Goal: Complete application form: Complete application form

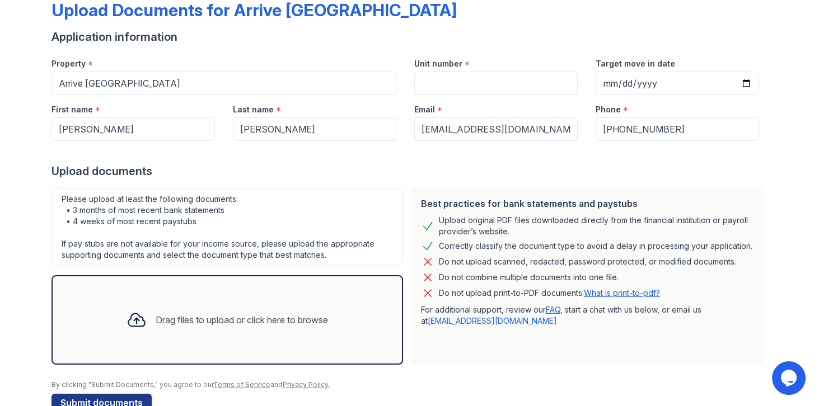
scroll to position [91, 0]
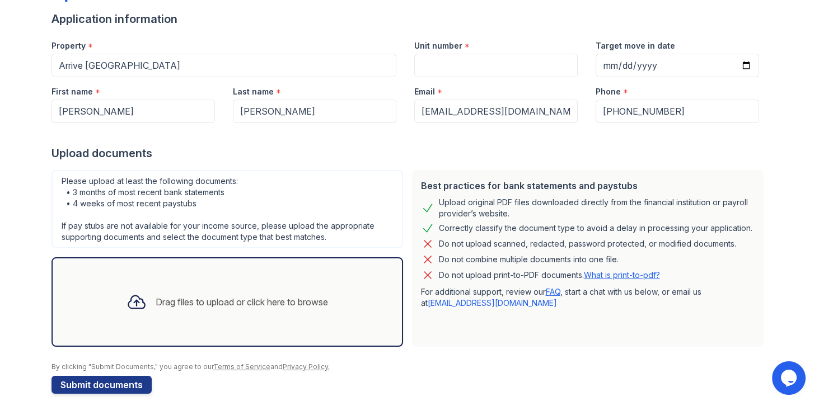
scroll to position [91, 0]
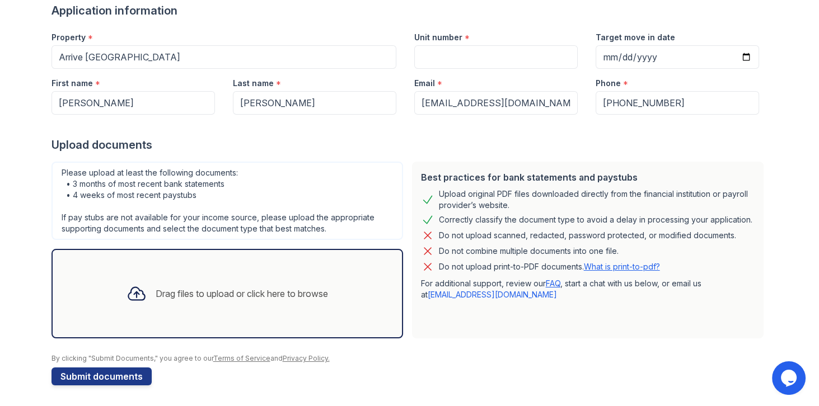
click at [232, 275] on div "Drag files to upload or click here to browse" at bounding box center [227, 294] width 219 height 38
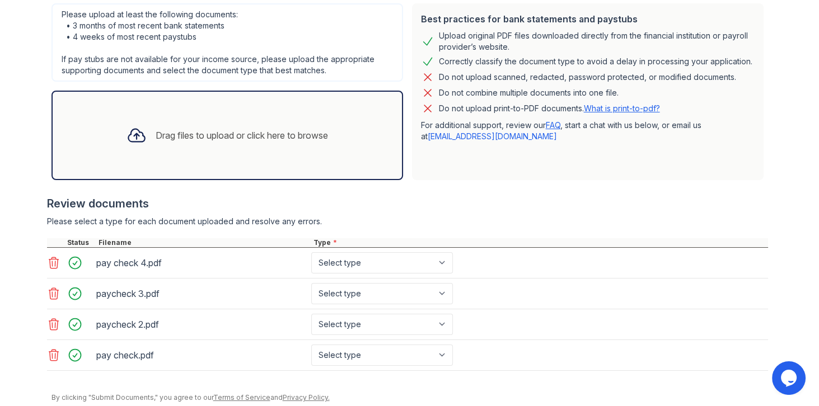
scroll to position [283, 0]
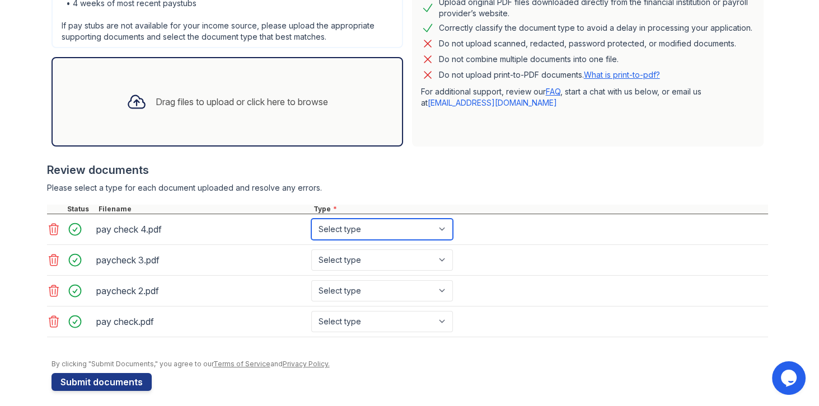
click at [376, 224] on select "Select type Paystub Bank Statement Offer Letter Tax Documents Benefit Award Let…" at bounding box center [382, 229] width 142 height 21
select select "paystub"
click at [311, 219] on select "Select type Paystub Bank Statement Offer Letter Tax Documents Benefit Award Let…" at bounding box center [382, 229] width 142 height 21
click at [356, 245] on div "paycheck 3.pdf Select type Paystub Bank Statement Offer Letter Tax Documents Be…" at bounding box center [407, 260] width 721 height 31
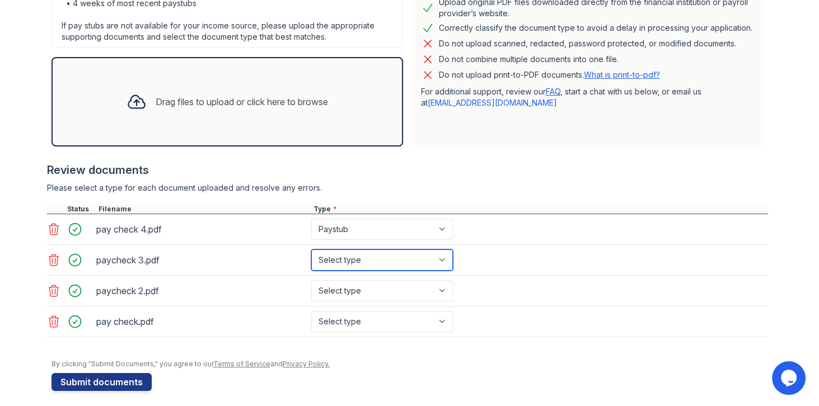
click at [348, 256] on select "Select type Paystub Bank Statement Offer Letter Tax Documents Benefit Award Let…" at bounding box center [382, 260] width 142 height 21
select select "paystub"
click at [311, 250] on select "Select type Paystub Bank Statement Offer Letter Tax Documents Benefit Award Let…" at bounding box center [382, 260] width 142 height 21
click at [337, 301] on div "paycheck 2.pdf Select type Paystub Bank Statement Offer Letter Tax Documents Be…" at bounding box center [407, 291] width 721 height 31
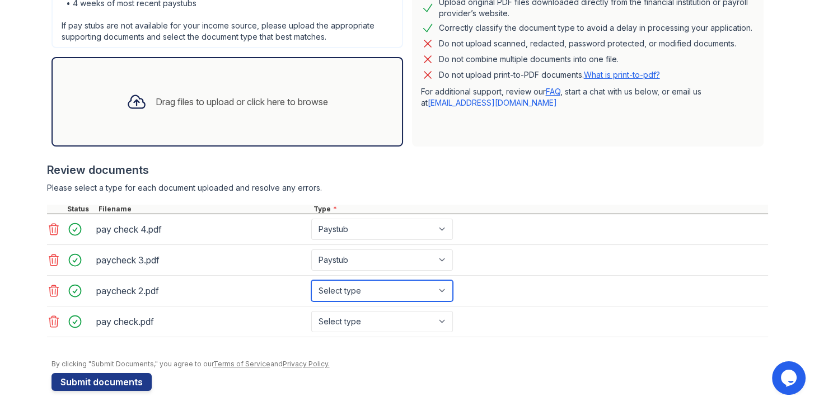
click at [345, 294] on select "Select type Paystub Bank Statement Offer Letter Tax Documents Benefit Award Let…" at bounding box center [382, 290] width 142 height 21
select select "paystub"
click at [311, 280] on select "Select type Paystub Bank Statement Offer Letter Tax Documents Benefit Award Let…" at bounding box center [382, 290] width 142 height 21
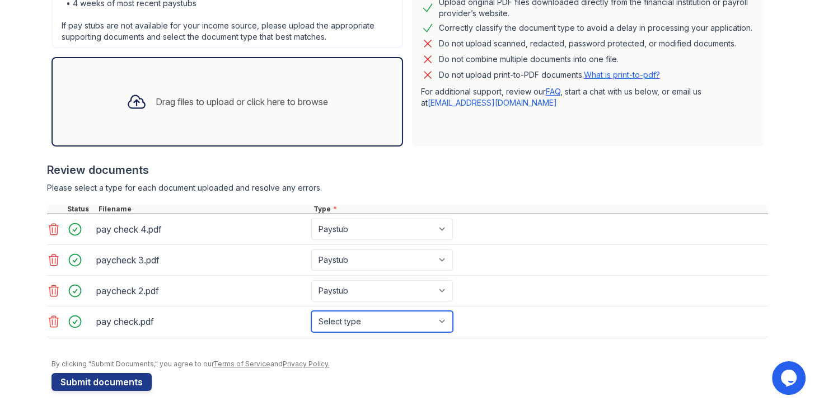
click at [344, 318] on select "Select type Paystub Bank Statement Offer Letter Tax Documents Benefit Award Let…" at bounding box center [382, 321] width 142 height 21
select select "paystub"
click at [311, 311] on select "Select type Paystub Bank Statement Offer Letter Tax Documents Benefit Award Let…" at bounding box center [382, 321] width 142 height 21
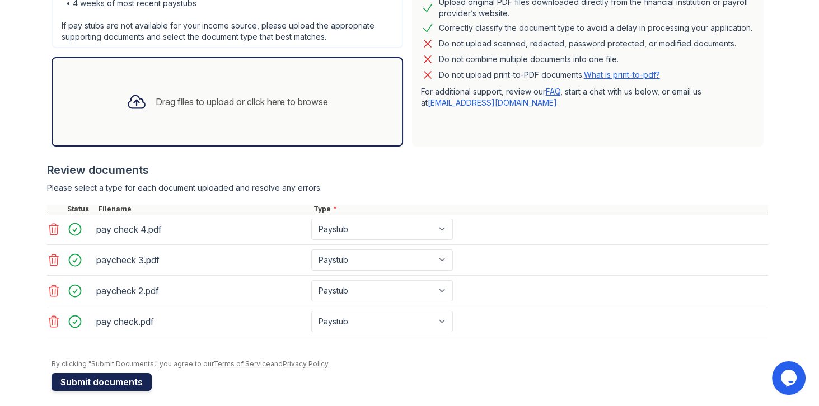
click at [106, 380] on button "Submit documents" at bounding box center [101, 382] width 100 height 18
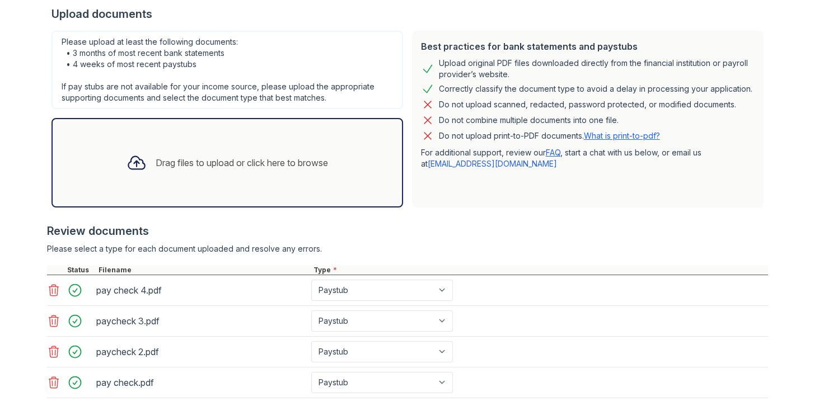
scroll to position [256, 0]
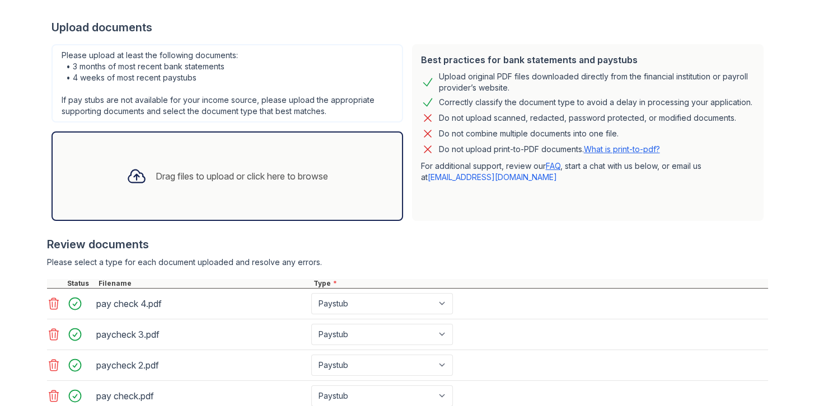
click at [249, 180] on div "Drag files to upload or click here to browse" at bounding box center [242, 176] width 172 height 13
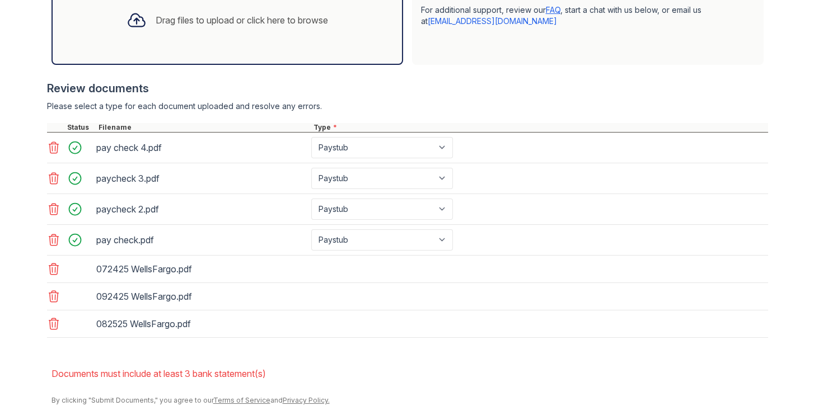
scroll to position [450, 0]
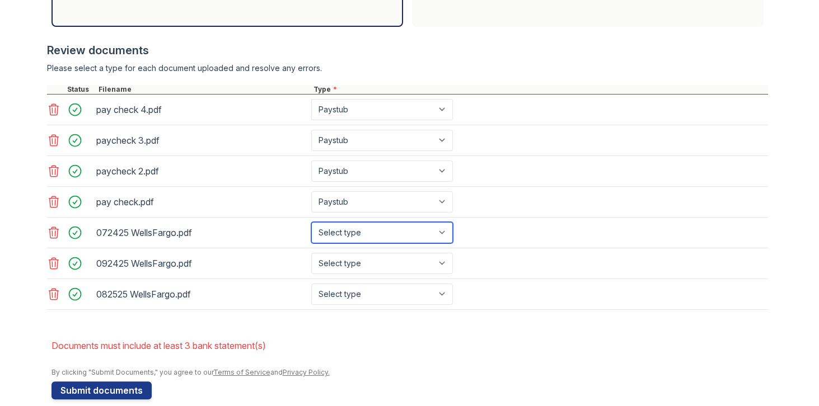
click at [340, 224] on select "Select type Paystub Bank Statement Offer Letter Tax Documents Benefit Award Let…" at bounding box center [382, 232] width 142 height 21
select select "bank_statement"
click at [311, 222] on select "Select type Paystub Bank Statement Offer Letter Tax Documents Benefit Award Let…" at bounding box center [382, 232] width 142 height 21
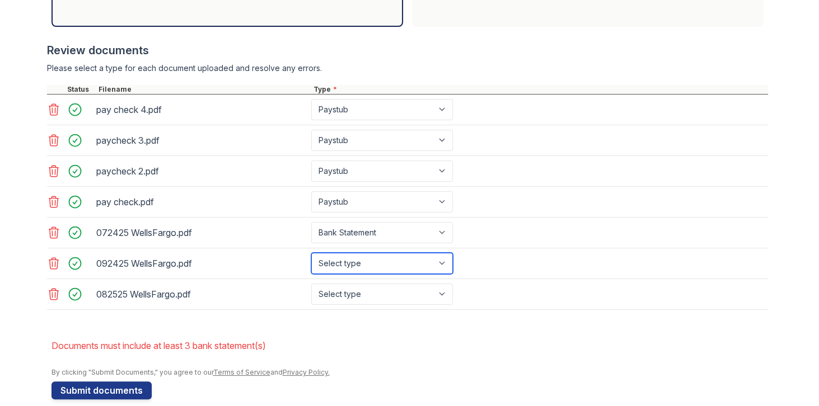
click at [352, 259] on select "Select type Paystub Bank Statement Offer Letter Tax Documents Benefit Award Let…" at bounding box center [382, 263] width 142 height 21
select select "bank_statement"
click at [311, 253] on select "Select type Paystub Bank Statement Offer Letter Tax Documents Benefit Award Let…" at bounding box center [382, 263] width 142 height 21
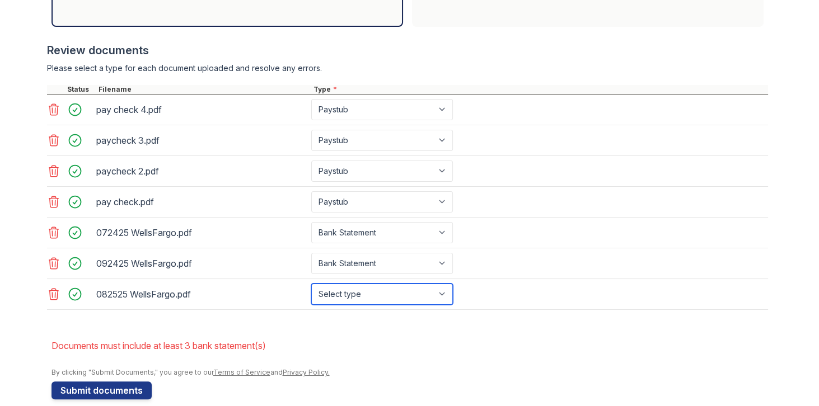
click at [352, 291] on select "Select type Paystub Bank Statement Offer Letter Tax Documents Benefit Award Let…" at bounding box center [382, 294] width 142 height 21
select select "bank_statement"
click at [311, 284] on select "Select type Paystub Bank Statement Offer Letter Tax Documents Benefit Award Let…" at bounding box center [382, 294] width 142 height 21
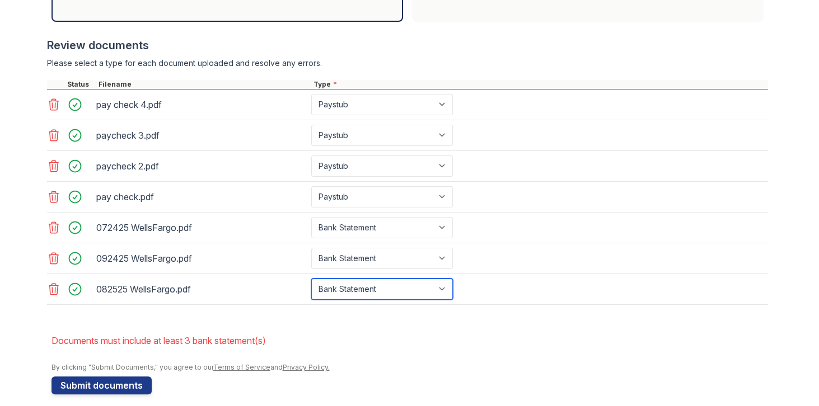
scroll to position [459, 0]
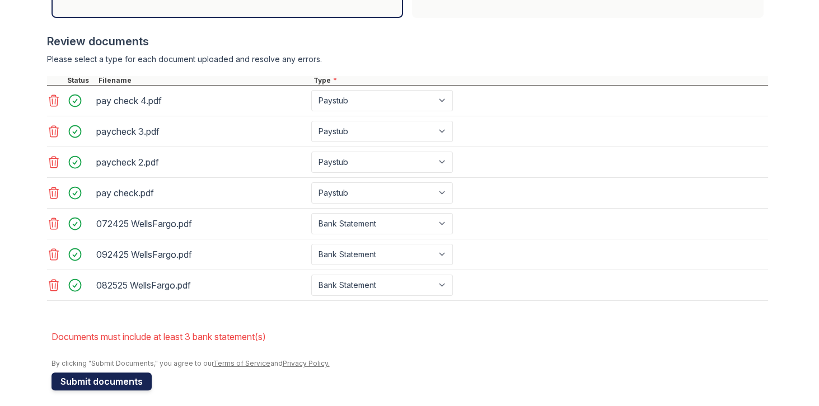
click at [106, 379] on button "Submit documents" at bounding box center [101, 382] width 100 height 18
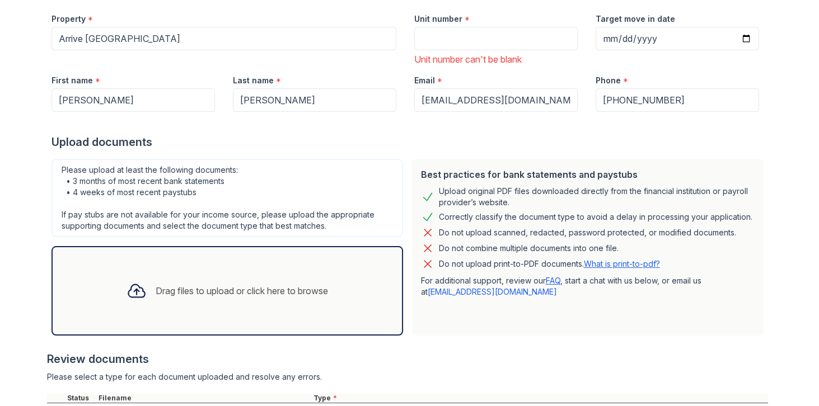
scroll to position [135, 0]
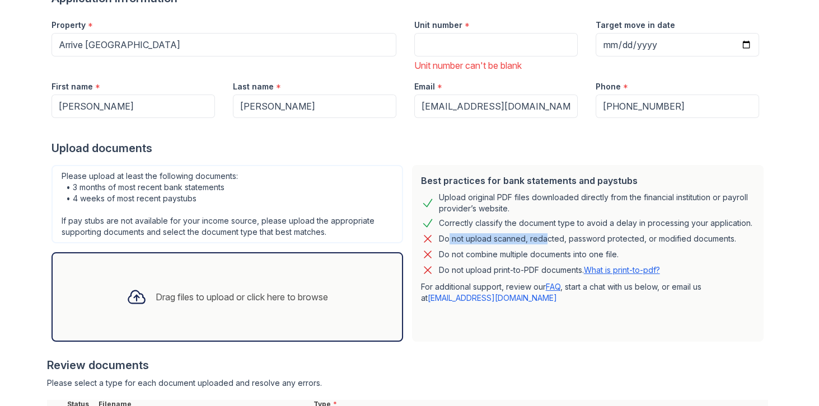
drag, startPoint x: 441, startPoint y: 239, endPoint x: 578, endPoint y: 237, distance: 137.1
click at [540, 236] on div "Do not upload scanned, redacted, password protected, or modified documents." at bounding box center [587, 238] width 297 height 13
click at [580, 237] on div "Do not upload scanned, redacted, password protected, or modified documents." at bounding box center [587, 238] width 297 height 13
drag, startPoint x: 525, startPoint y: 236, endPoint x: 735, endPoint y: 235, distance: 210.5
click at [735, 235] on div "Do not upload scanned, redacted, password protected, or modified documents." at bounding box center [588, 238] width 334 height 13
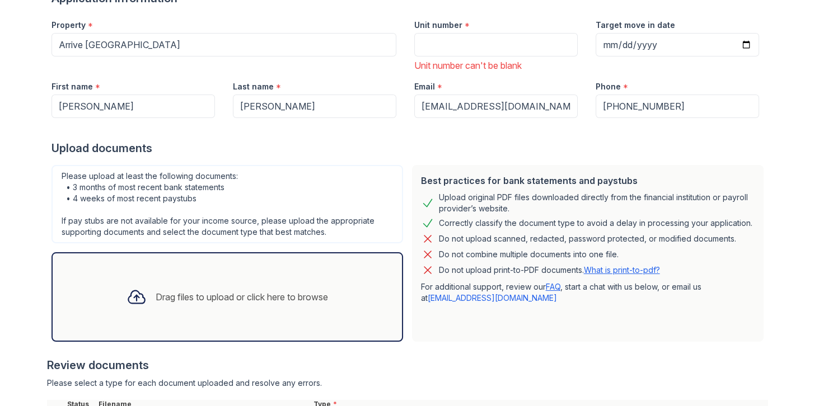
drag, startPoint x: 722, startPoint y: 246, endPoint x: 672, endPoint y: 252, distance: 50.8
click at [722, 248] on div "Do not combine multiple documents into one file." at bounding box center [588, 254] width 334 height 13
drag, startPoint x: 433, startPoint y: 255, endPoint x: 609, endPoint y: 249, distance: 175.9
click at [609, 249] on div "Do not combine multiple documents into one file." at bounding box center [588, 254] width 334 height 13
click at [630, 249] on div "Do not combine multiple documents into one file." at bounding box center [588, 254] width 334 height 13
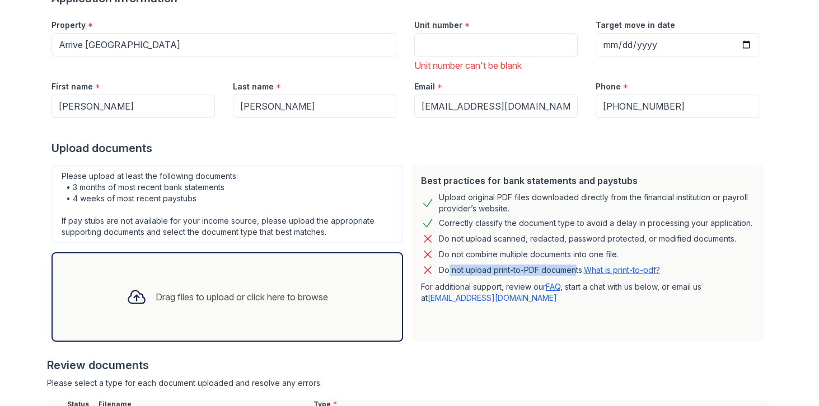
drag, startPoint x: 441, startPoint y: 269, endPoint x: 571, endPoint y: 267, distance: 130.4
click at [571, 267] on p "Do not upload print-to-PDF documents. What is print-to-pdf?" at bounding box center [549, 270] width 221 height 11
click at [569, 240] on div "Do not upload scanned, redacted, password protected, or modified documents." at bounding box center [587, 238] width 297 height 13
click at [573, 268] on p "Do not upload print-to-PDF documents. What is print-to-pdf?" at bounding box center [549, 270] width 221 height 11
click at [615, 267] on link "What is print-to-pdf?" at bounding box center [622, 270] width 76 height 10
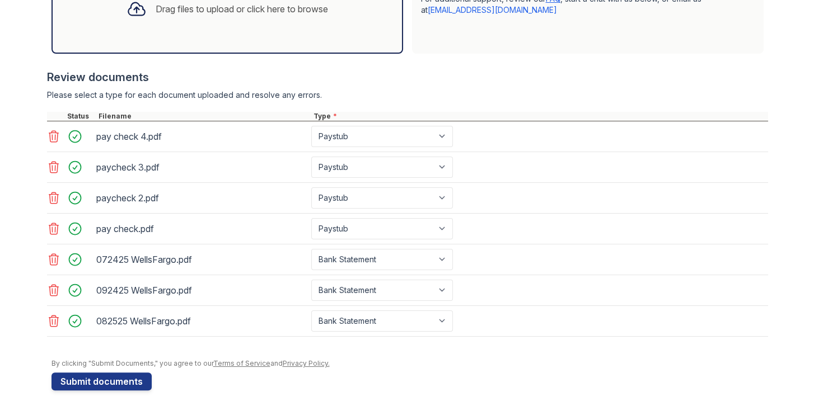
click at [55, 134] on icon at bounding box center [53, 136] width 13 height 13
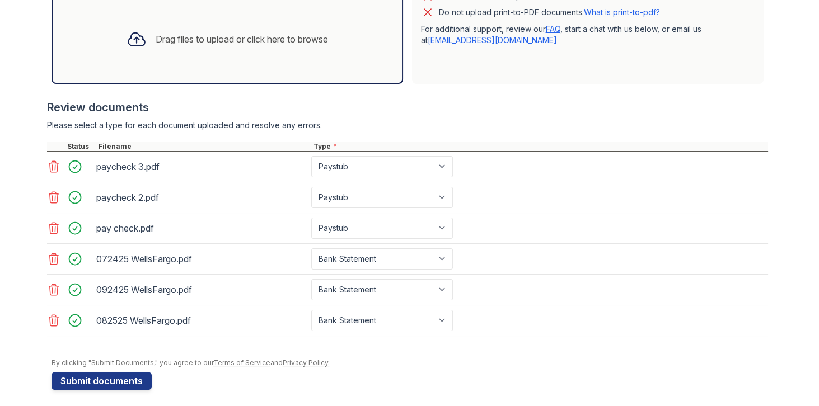
click at [49, 165] on icon at bounding box center [53, 166] width 13 height 13
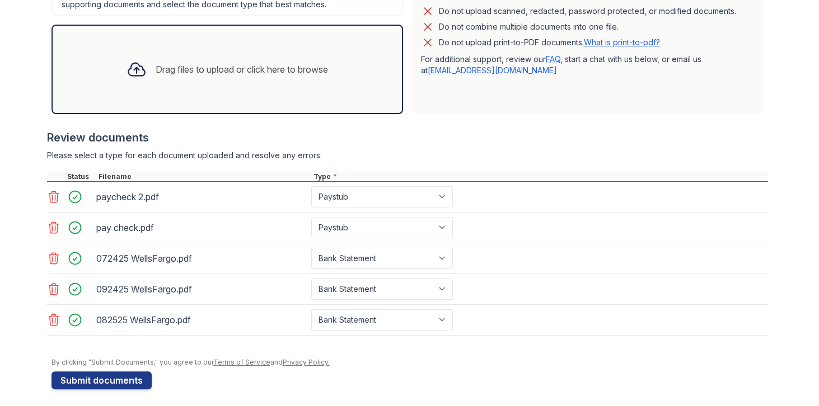
click at [51, 191] on icon at bounding box center [53, 196] width 13 height 13
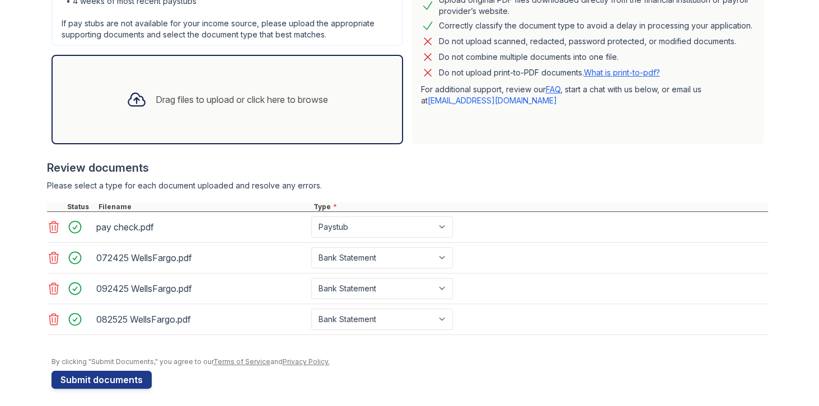
click at [52, 225] on icon at bounding box center [54, 227] width 10 height 11
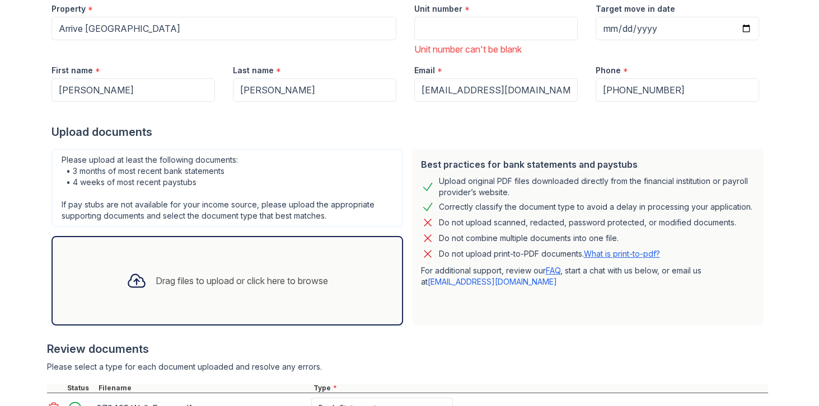
scroll to position [111, 0]
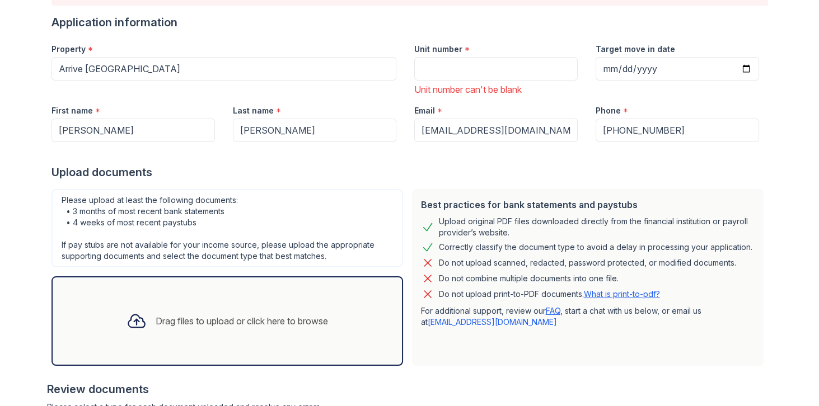
click at [178, 287] on div "Drag files to upload or click here to browse" at bounding box center [227, 322] width 352 height 90
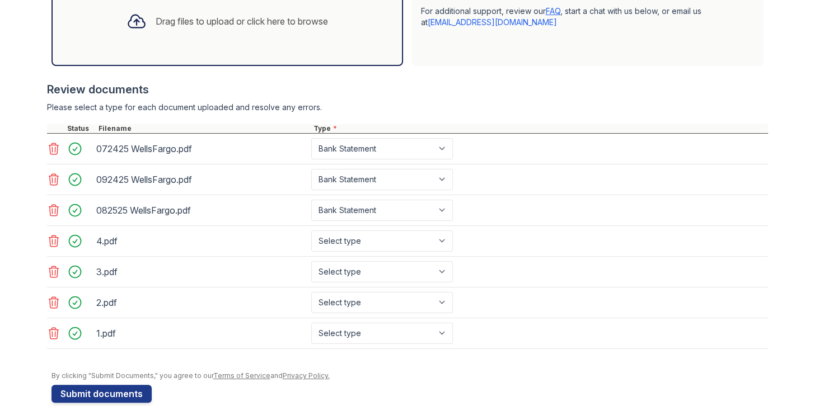
scroll to position [423, 0]
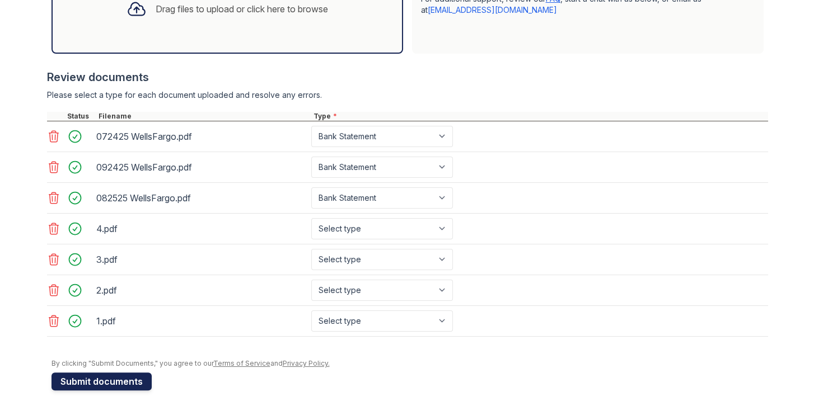
click at [135, 381] on button "Submit documents" at bounding box center [101, 382] width 100 height 18
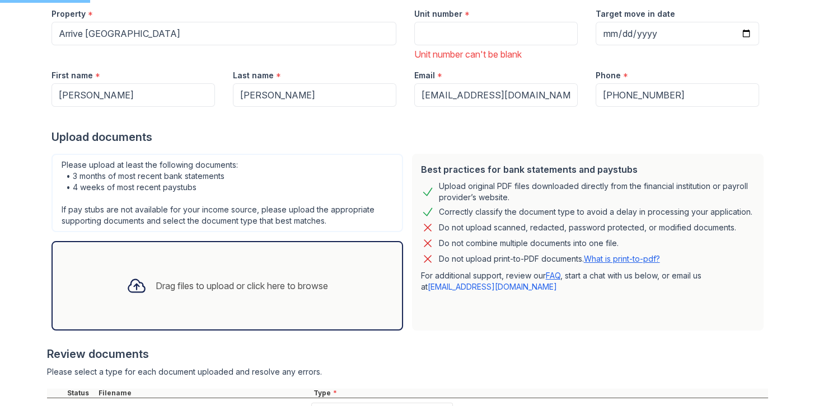
scroll to position [0, 0]
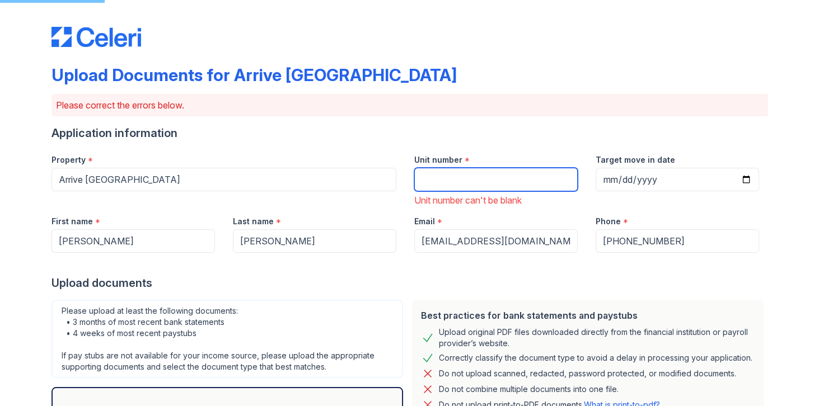
click at [447, 184] on input "Unit number" at bounding box center [495, 180] width 163 height 24
click at [446, 184] on input "Unit number" at bounding box center [495, 180] width 163 height 24
type input "1105"
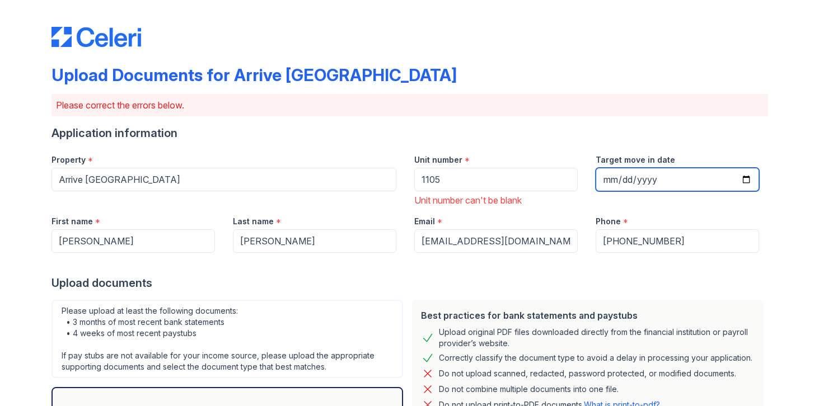
click at [668, 184] on input "Target move in date" at bounding box center [677, 180] width 163 height 24
drag, startPoint x: 726, startPoint y: 181, endPoint x: 737, endPoint y: 182, distance: 10.8
click at [728, 181] on input "Target move in date" at bounding box center [677, 180] width 163 height 24
click at [740, 182] on input "Target move in date" at bounding box center [677, 180] width 163 height 24
type input "2025-10-06"
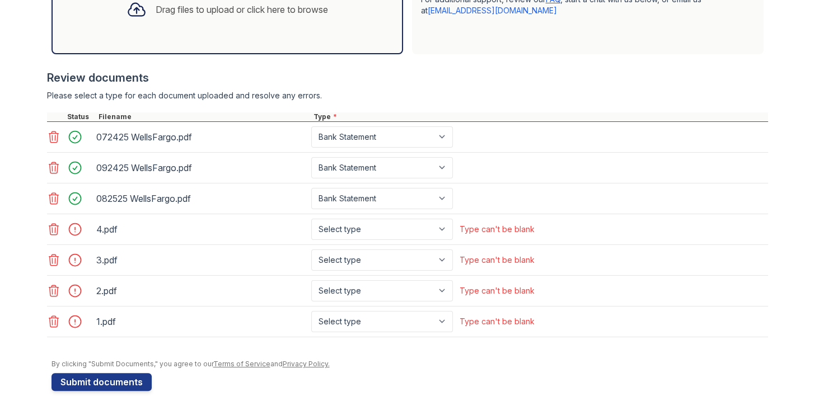
scroll to position [423, 0]
click at [413, 226] on select "Select type Paystub Bank Statement Offer Letter Tax Documents Benefit Award Let…" at bounding box center [382, 228] width 142 height 21
select select "paystub"
click at [311, 218] on select "Select type Paystub Bank Statement Offer Letter Tax Documents Benefit Award Let…" at bounding box center [382, 228] width 142 height 21
click at [349, 256] on select "Select type Paystub Bank Statement Offer Letter Tax Documents Benefit Award Let…" at bounding box center [382, 259] width 142 height 21
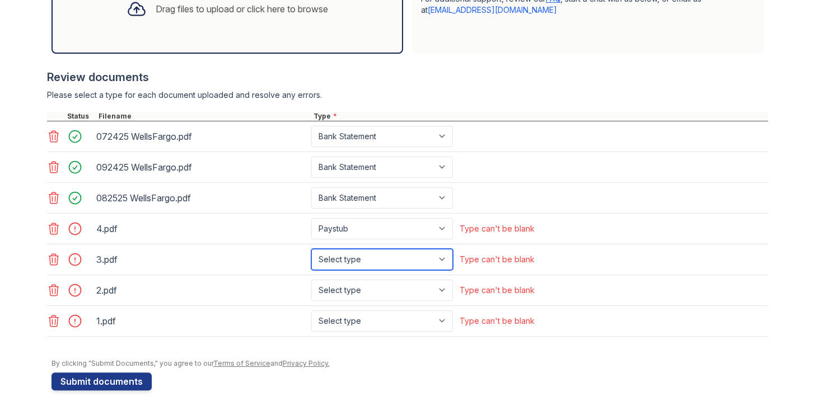
select select "paystub"
click at [311, 249] on select "Select type Paystub Bank Statement Offer Letter Tax Documents Benefit Award Let…" at bounding box center [382, 259] width 142 height 21
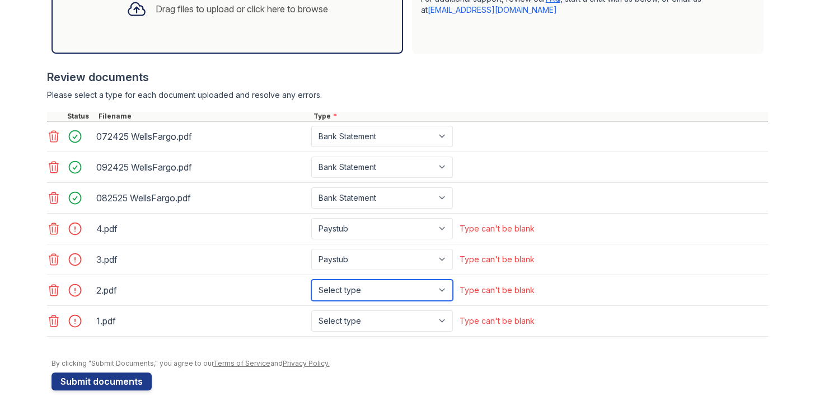
click at [351, 280] on select "Select type Paystub Bank Statement Offer Letter Tax Documents Benefit Award Let…" at bounding box center [382, 290] width 142 height 21
select select "paystub"
click at [311, 280] on select "Select type Paystub Bank Statement Offer Letter Tax Documents Benefit Award Let…" at bounding box center [382, 290] width 142 height 21
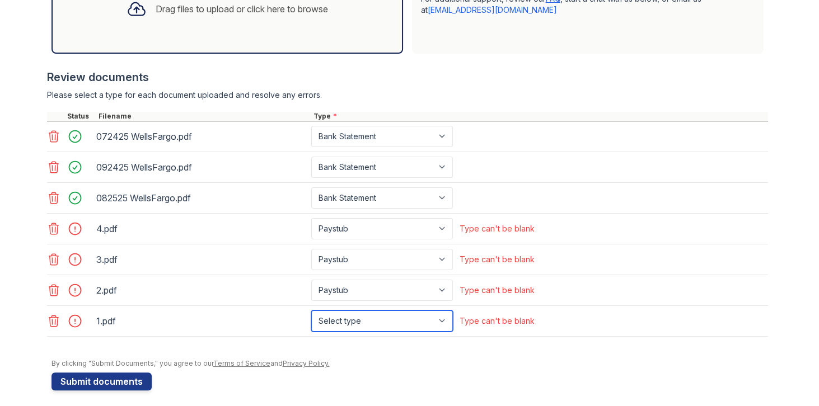
click at [344, 312] on select "Select type Paystub Bank Statement Offer Letter Tax Documents Benefit Award Let…" at bounding box center [382, 321] width 142 height 21
select select "paystub"
click at [311, 311] on select "Select type Paystub Bank Statement Offer Letter Tax Documents Benefit Award Let…" at bounding box center [382, 321] width 142 height 21
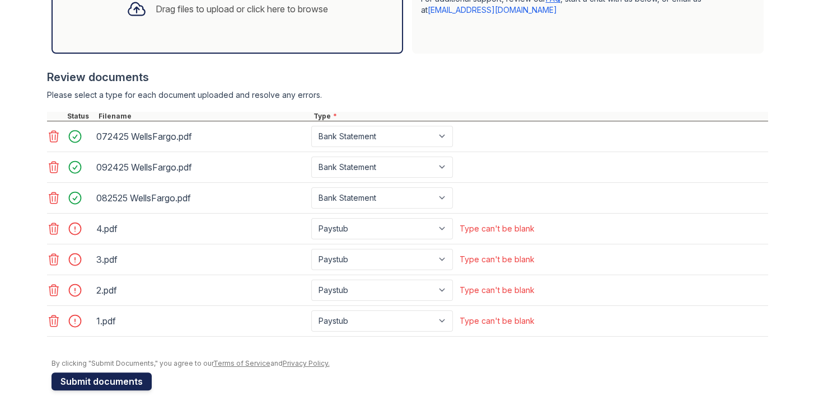
click at [101, 373] on button "Submit documents" at bounding box center [101, 382] width 100 height 18
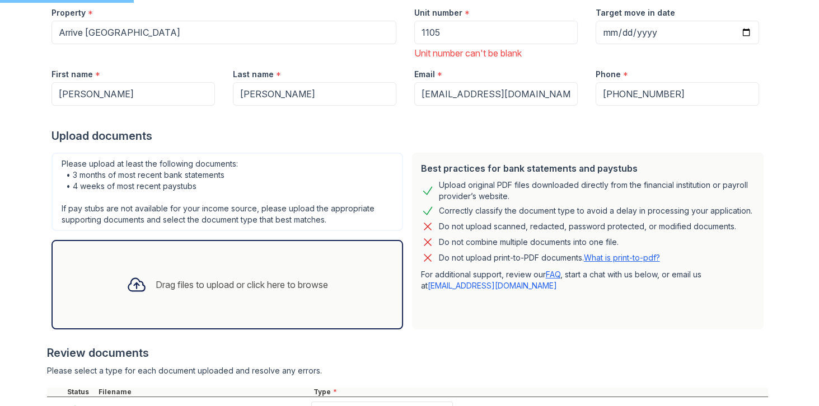
scroll to position [128, 0]
